Goal: Task Accomplishment & Management: Manage account settings

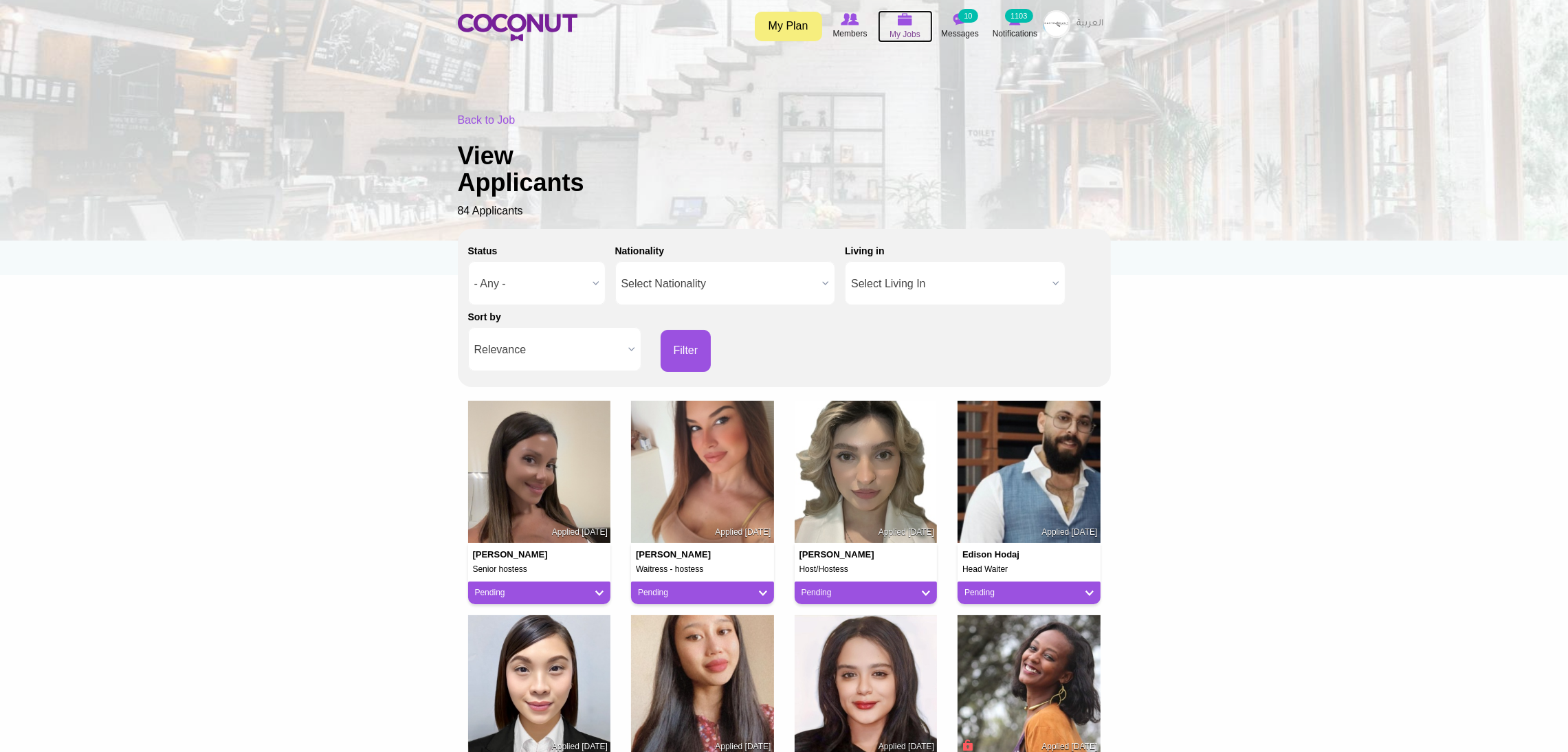
click at [900, 25] on img at bounding box center [905, 19] width 15 height 13
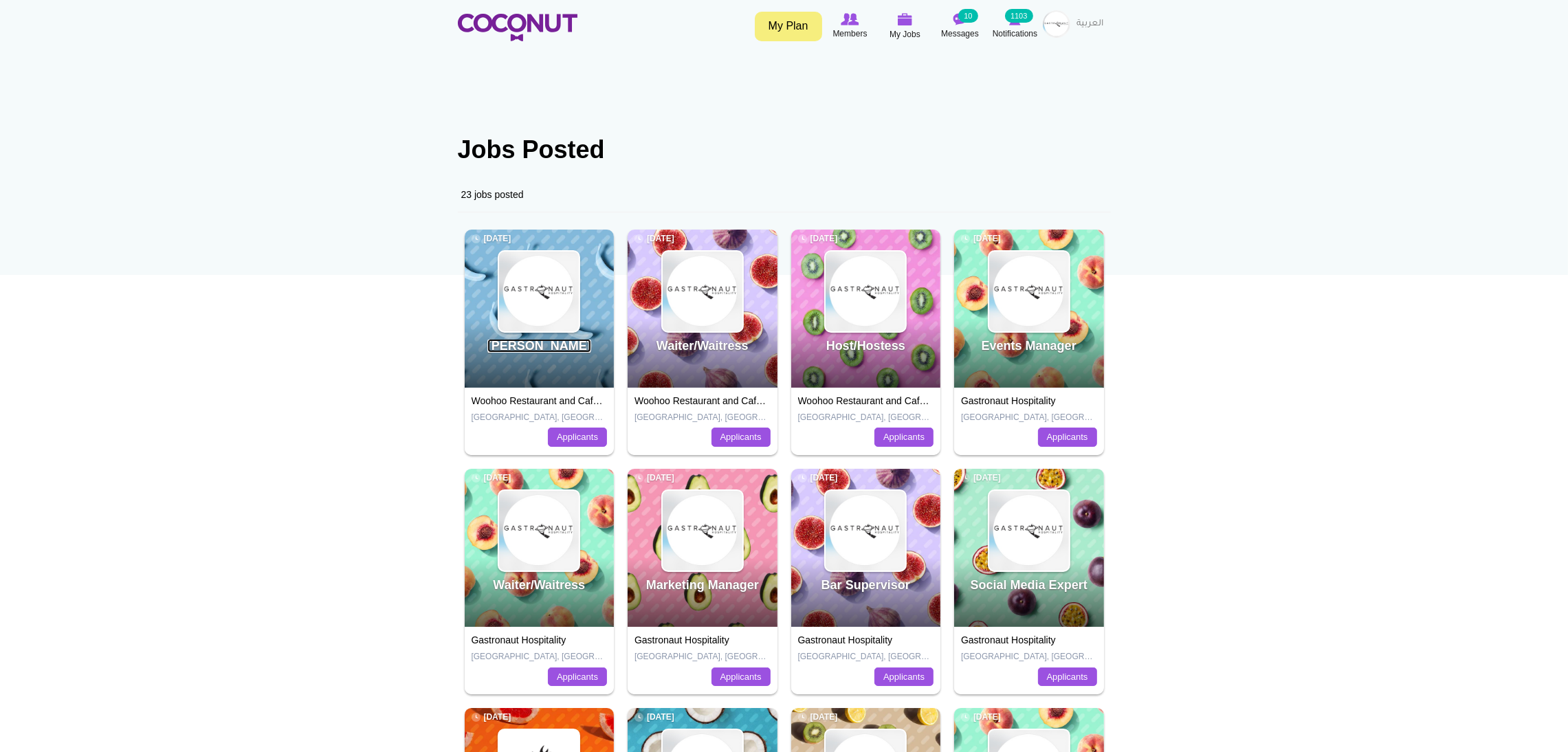
click at [542, 347] on link "[PERSON_NAME]" at bounding box center [539, 345] width 104 height 14
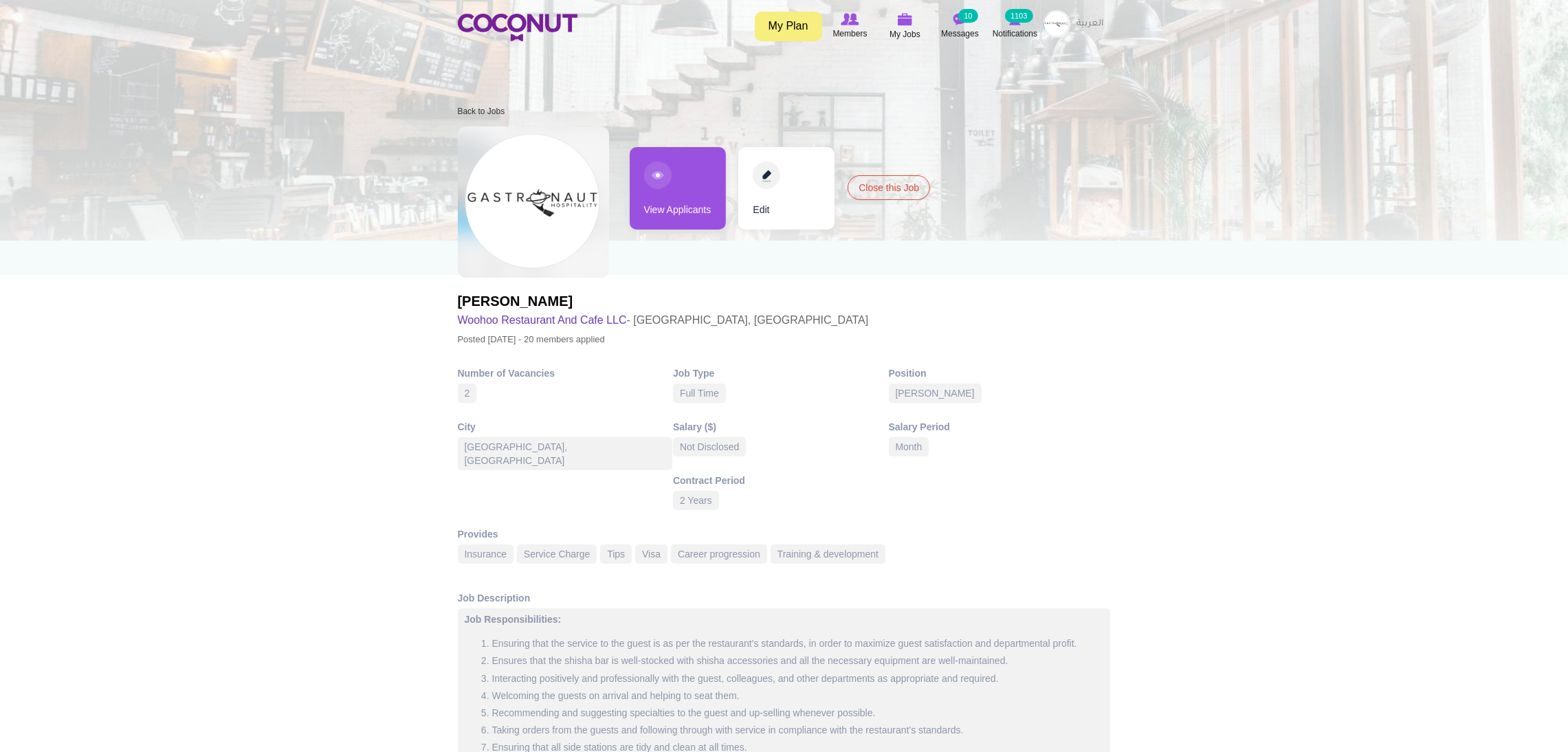
click at [673, 202] on link "View Applicants" at bounding box center [677, 188] width 96 height 83
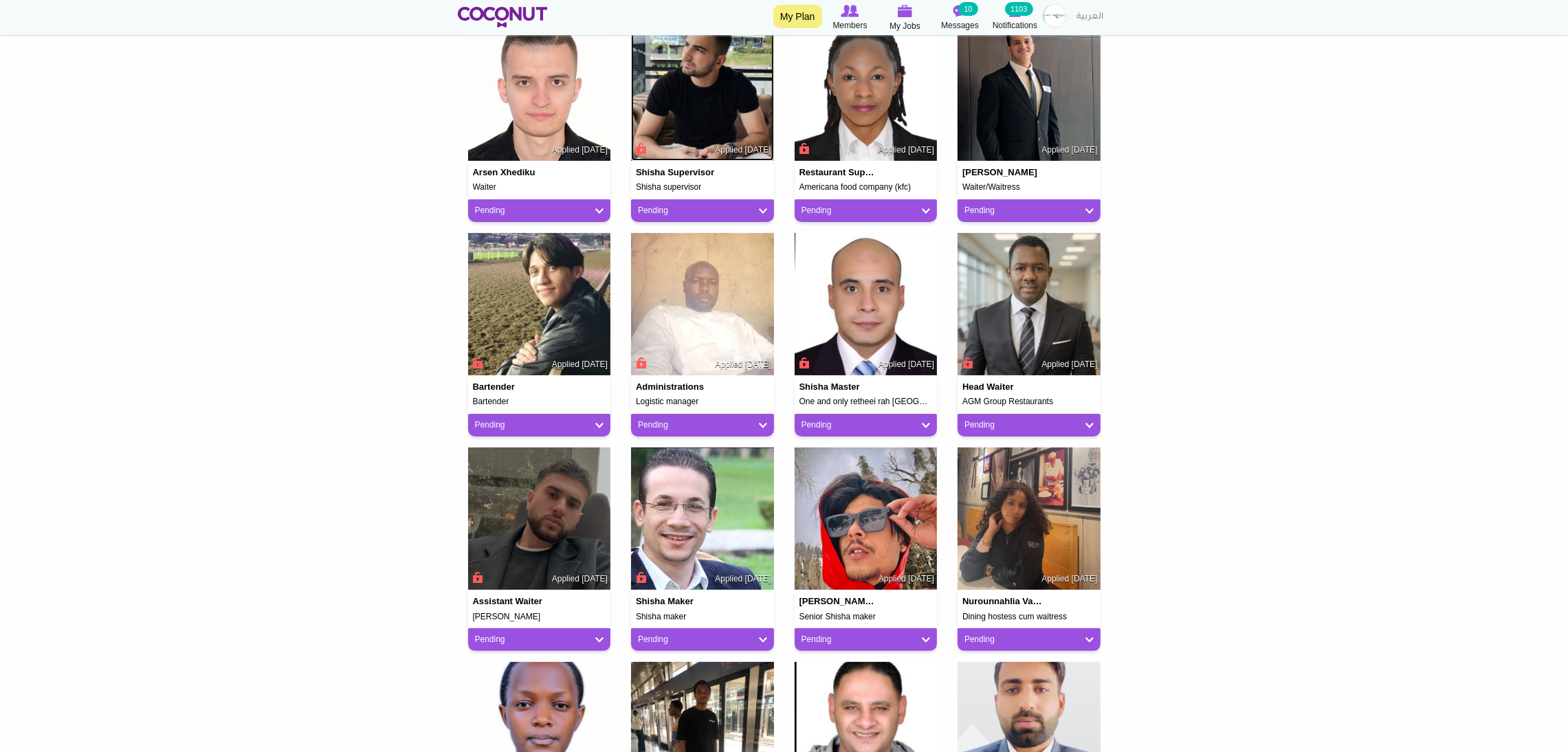
scroll to position [413, 0]
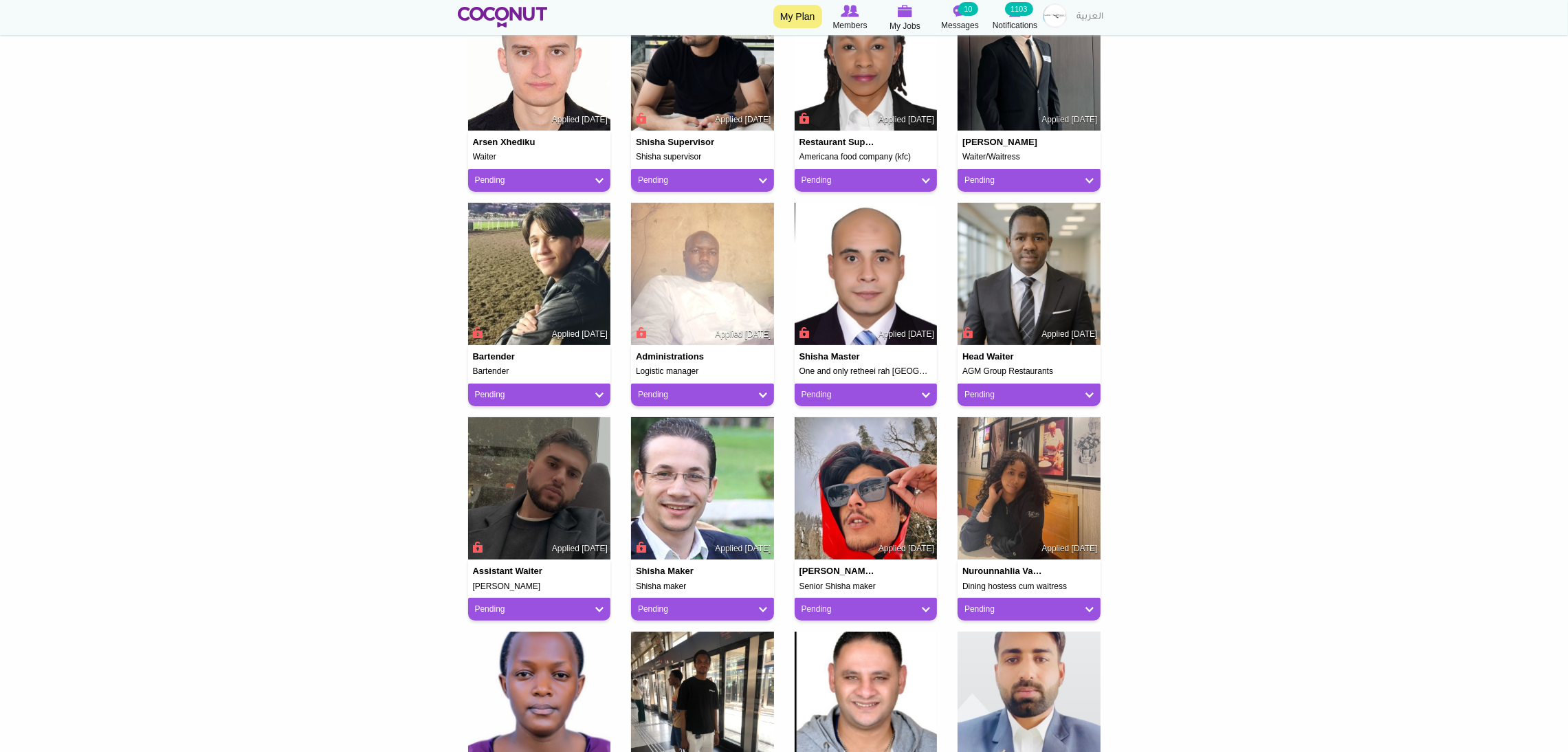
drag, startPoint x: 518, startPoint y: 504, endPoint x: 251, endPoint y: 373, distance: 297.4
click at [251, 373] on body "Toggle navigation My Plan Members My Jobs Post a Job Messages 10 Notifications …" at bounding box center [784, 450] width 1568 height 1726
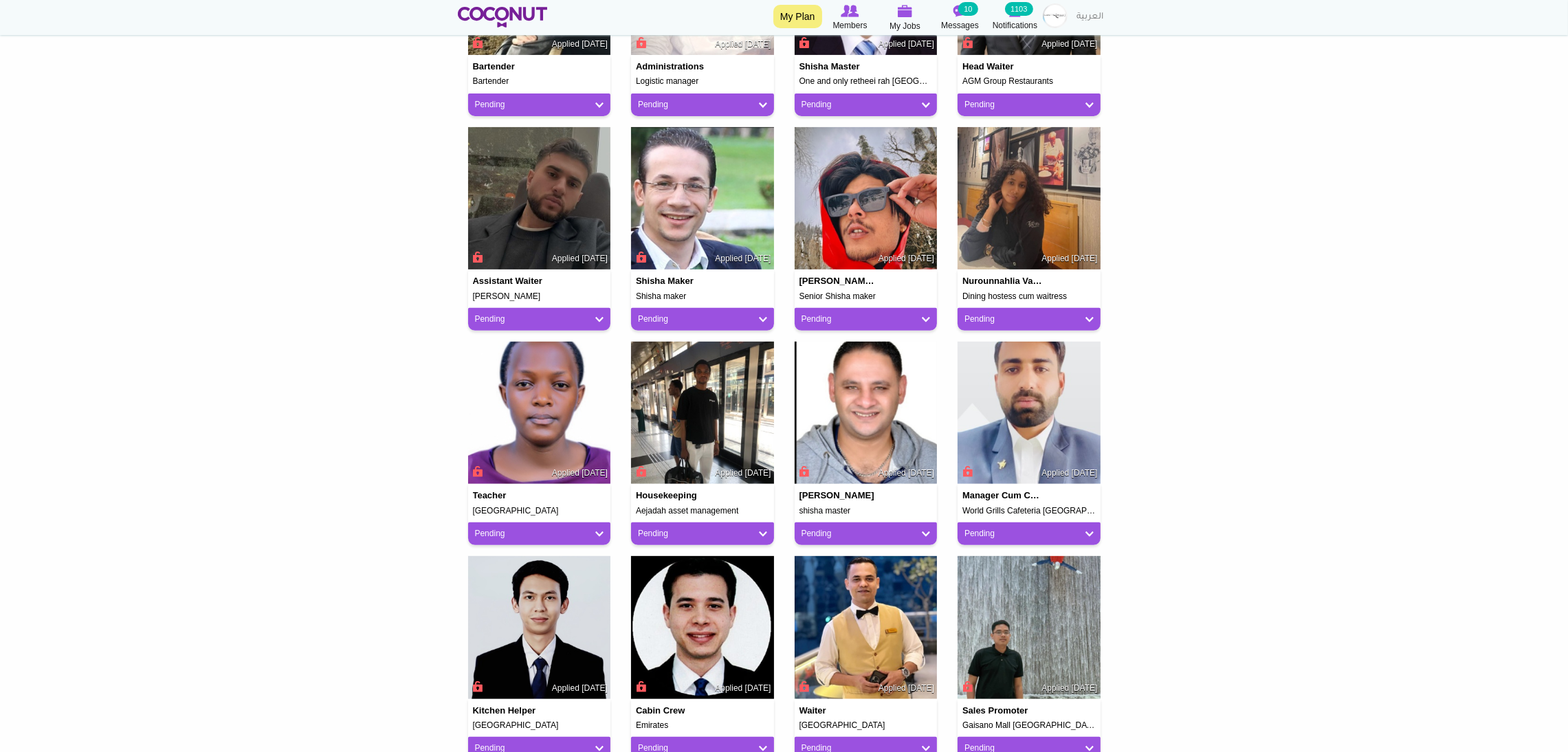
scroll to position [927, 0]
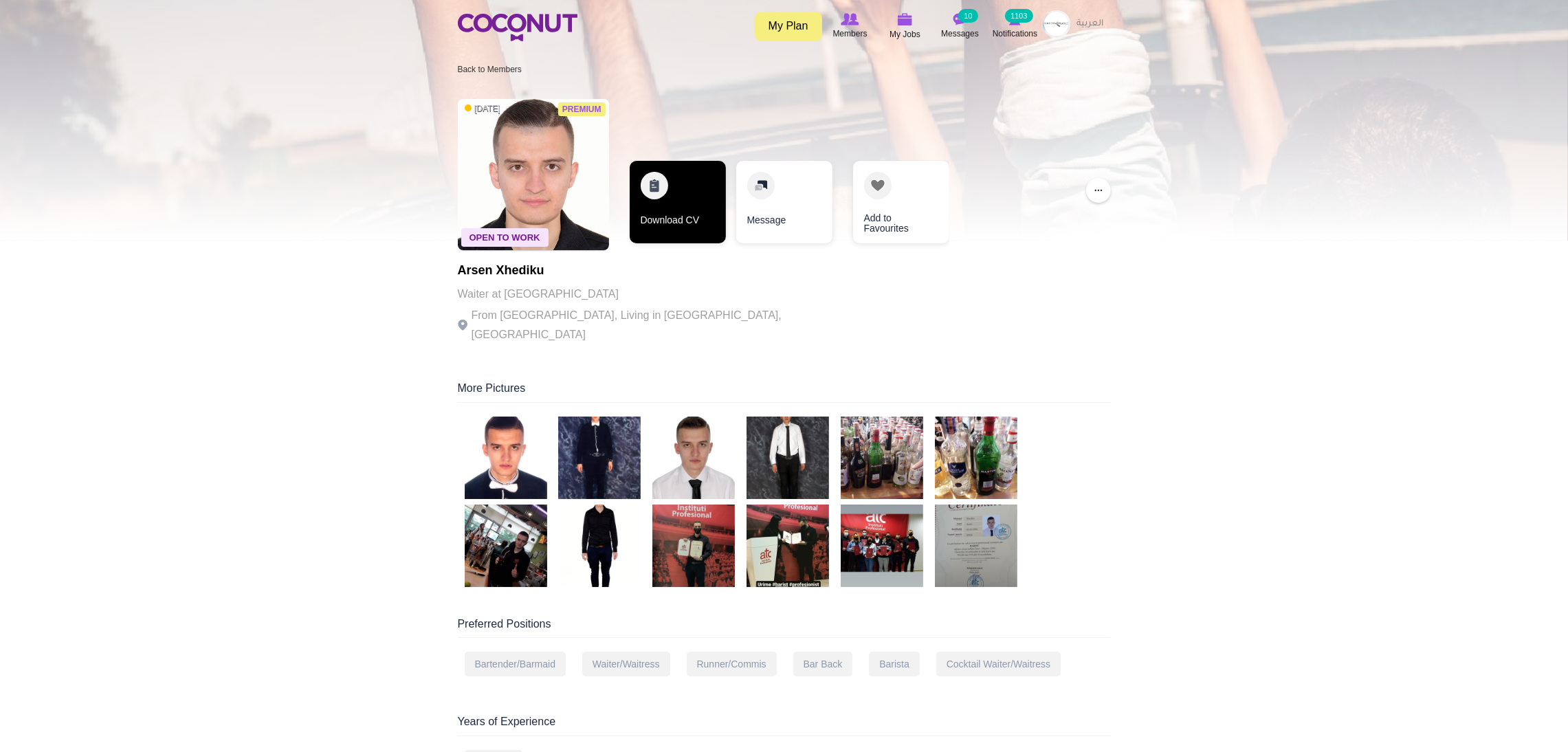
click at [666, 207] on link "Download CV" at bounding box center [677, 202] width 96 height 83
